Goal: Task Accomplishment & Management: Use online tool/utility

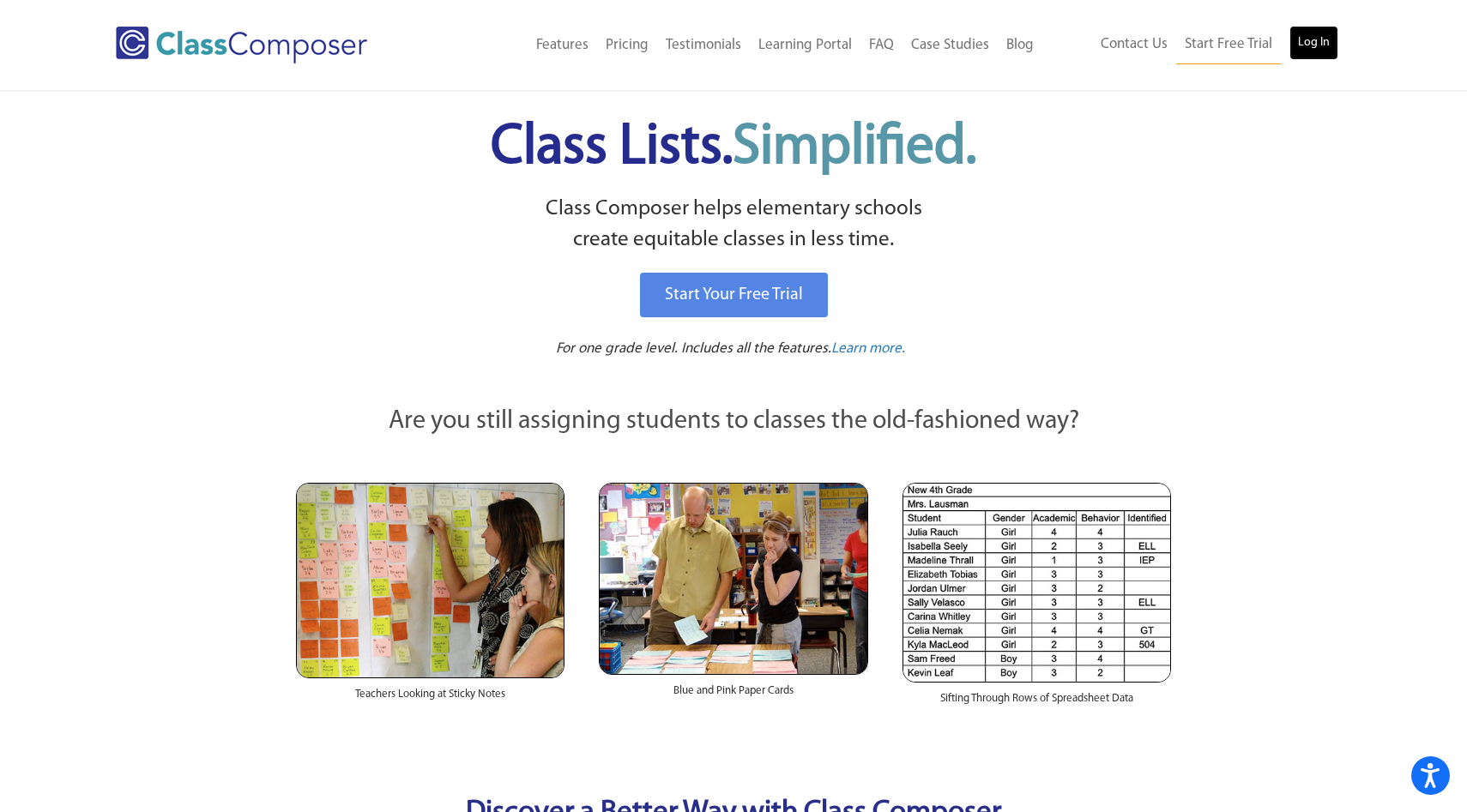
click at [1323, 42] on link "Log In" at bounding box center [1314, 43] width 49 height 34
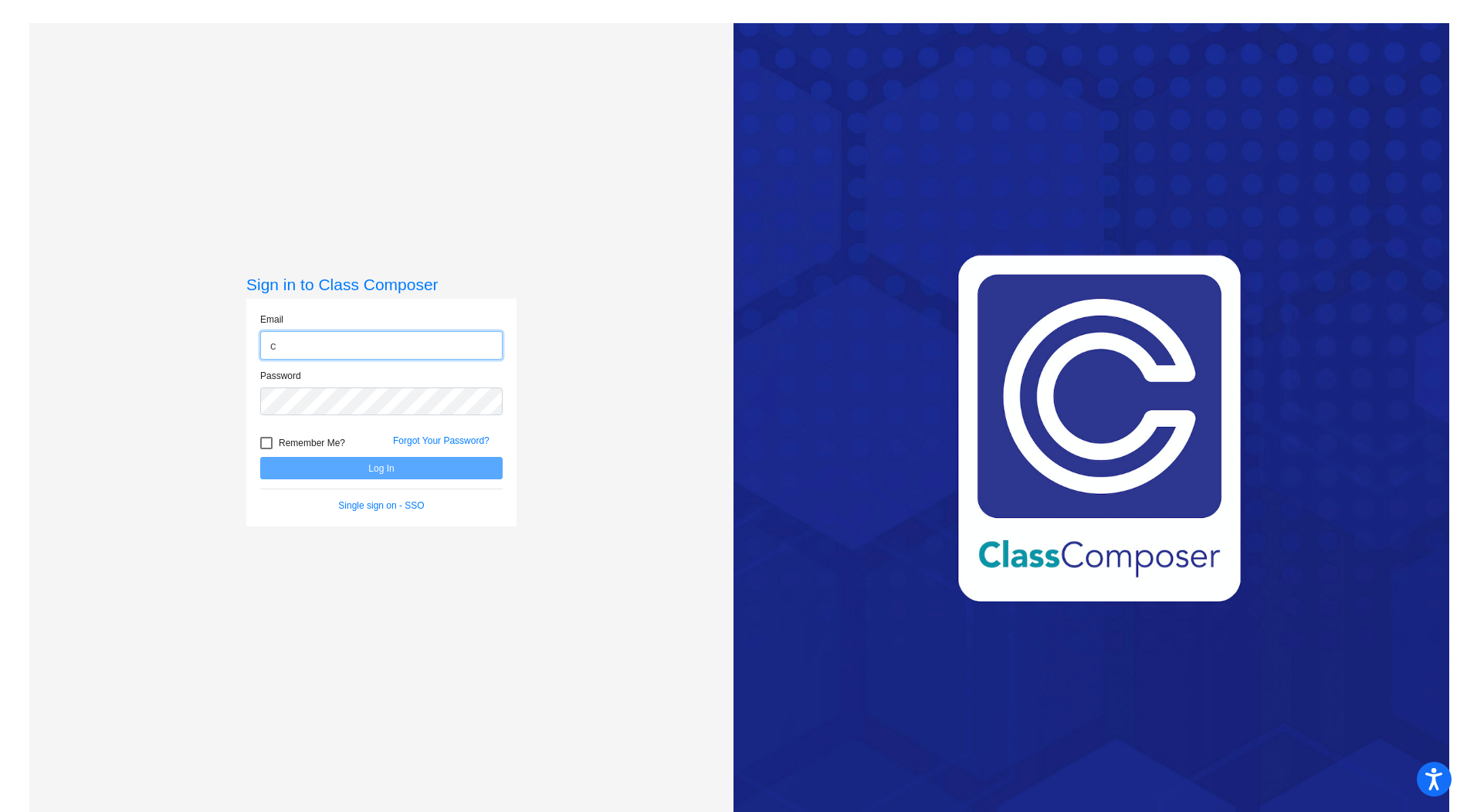
type input "ccriss@ahisd.net"
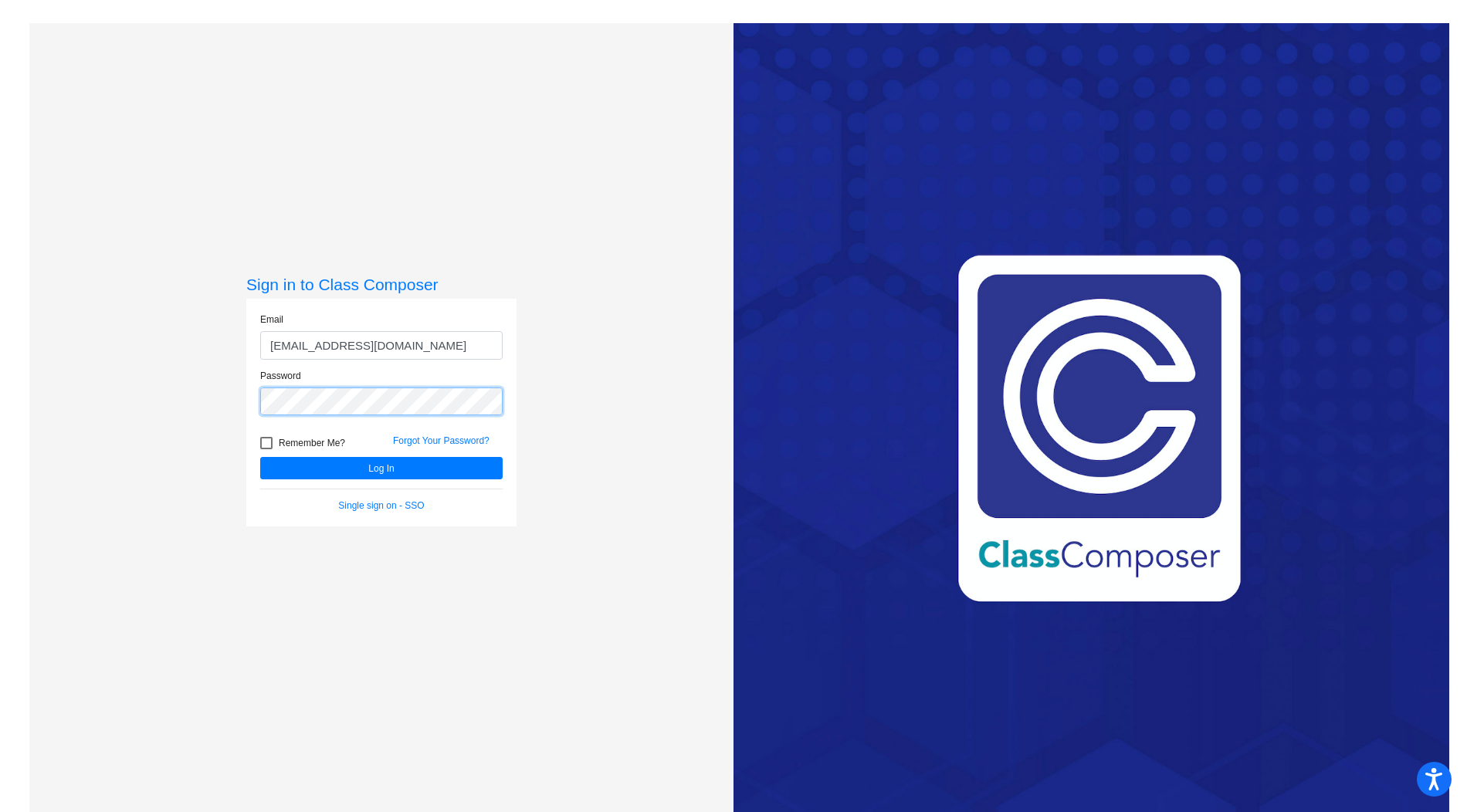
click at [260, 457] on button "Log In" at bounding box center [382, 468] width 243 height 23
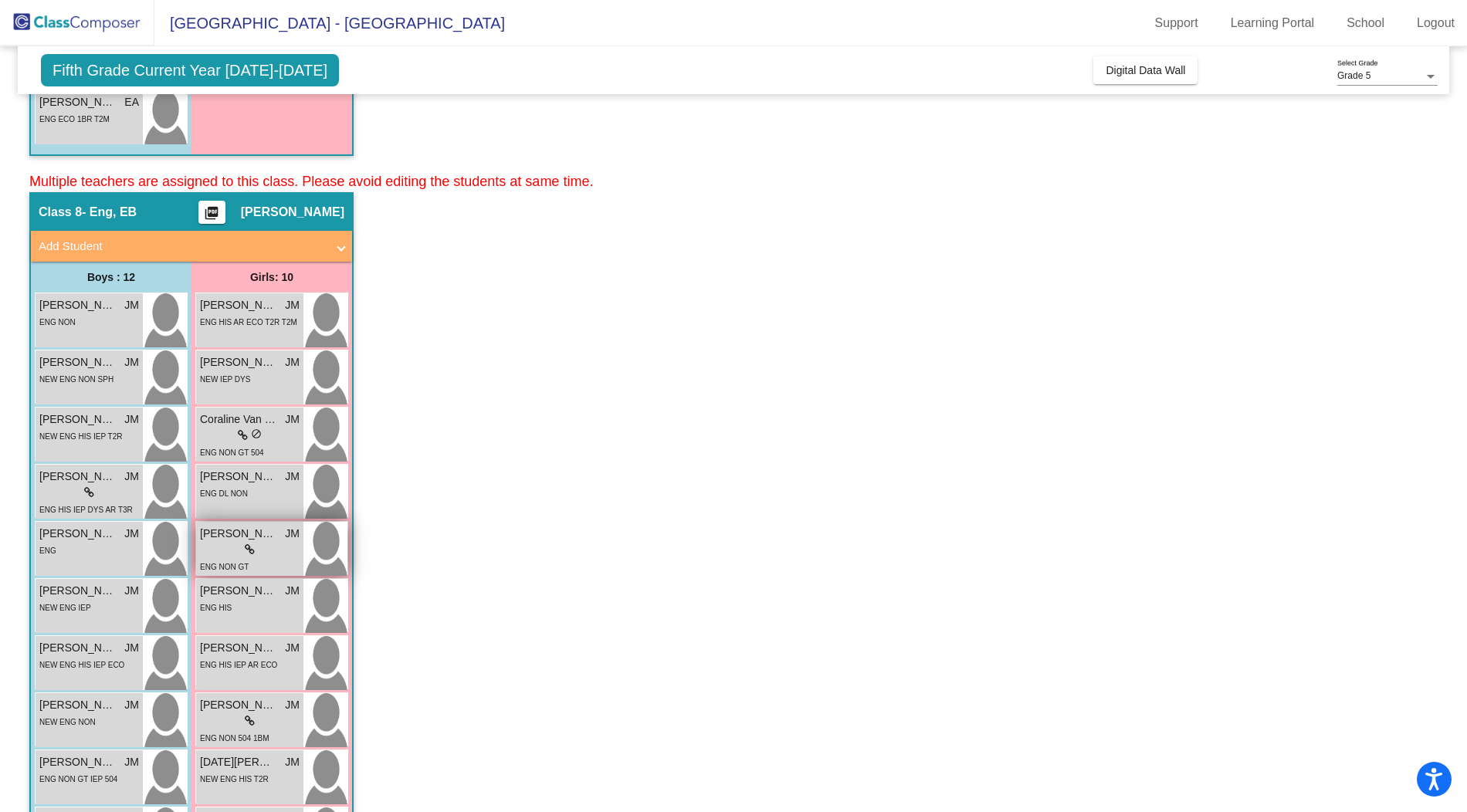
scroll to position [1713, 0]
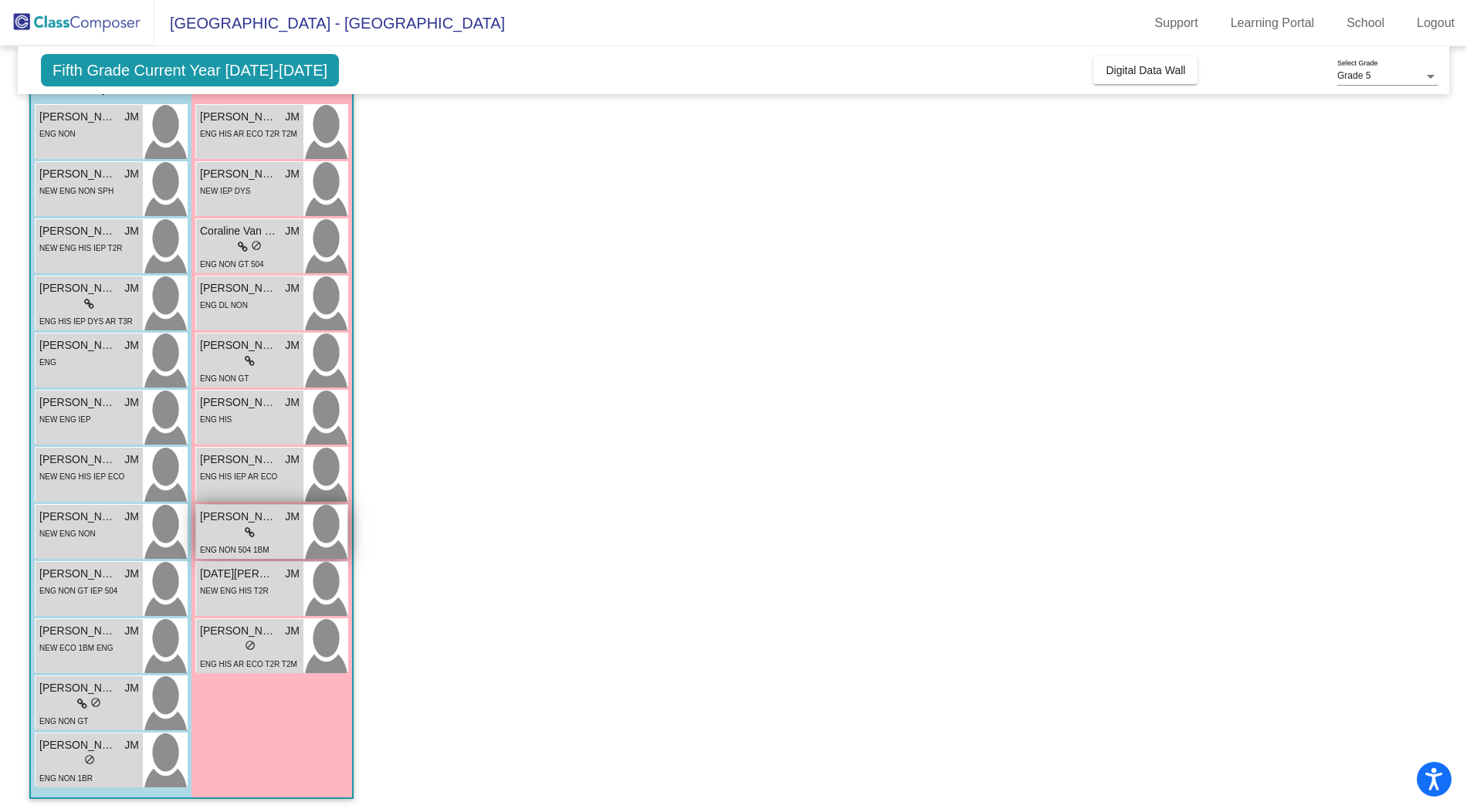
click at [235, 535] on div "lock do_not_disturb_alt" at bounding box center [250, 532] width 100 height 16
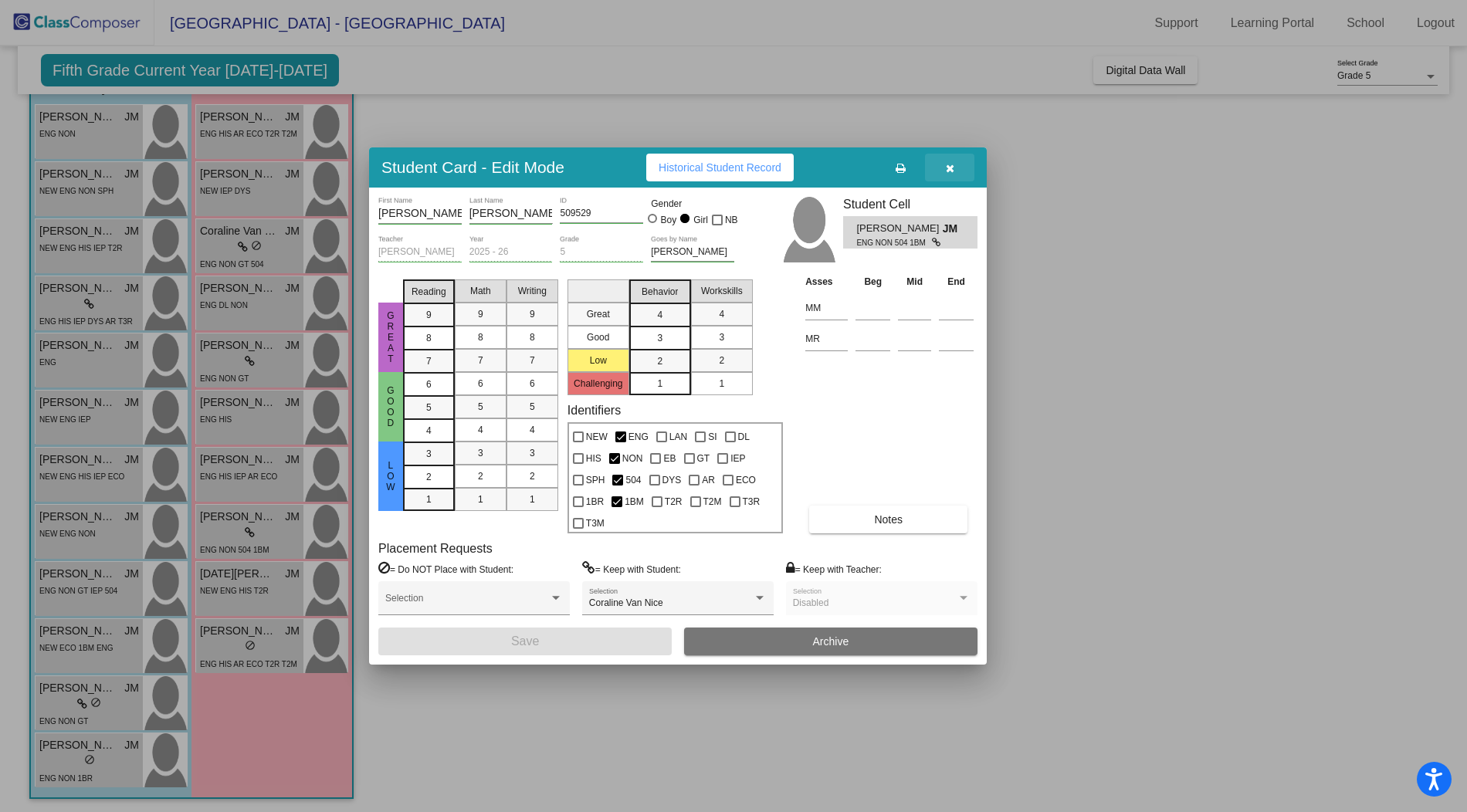
click at [949, 173] on icon "button" at bounding box center [950, 168] width 8 height 11
